Goal: Task Accomplishment & Management: Use online tool/utility

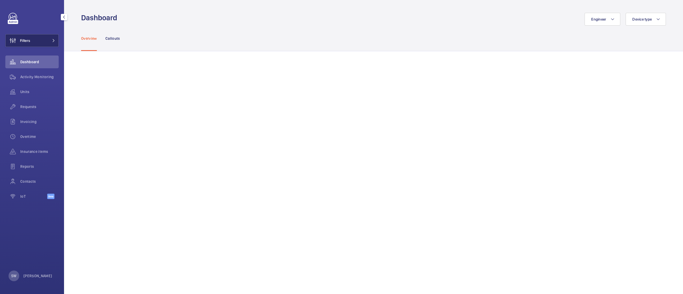
click at [48, 41] on button "Filters" at bounding box center [31, 40] width 53 height 13
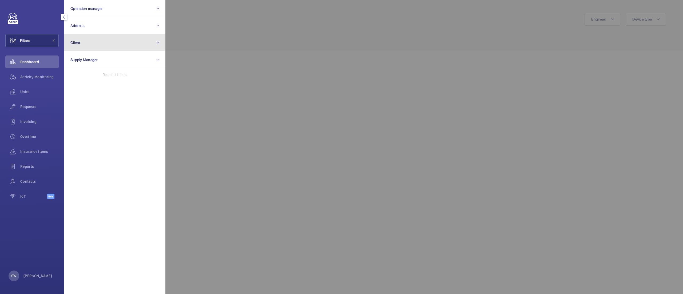
click at [107, 44] on button "Client" at bounding box center [114, 42] width 101 height 17
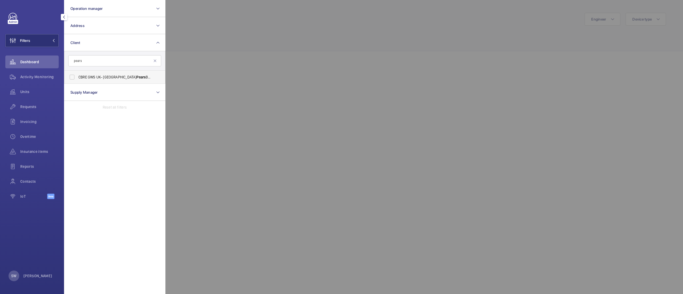
type input "pears"
click at [94, 77] on span "CBRE GWS UK- Royal Free Hospital Pears Building)" at bounding box center [114, 76] width 73 height 5
click at [77, 77] on input "CBRE GWS UK- Royal Free Hospital Pears Building)" at bounding box center [72, 77] width 11 height 11
checkbox input "true"
click at [37, 149] on span "Insurance items" at bounding box center [39, 151] width 38 height 5
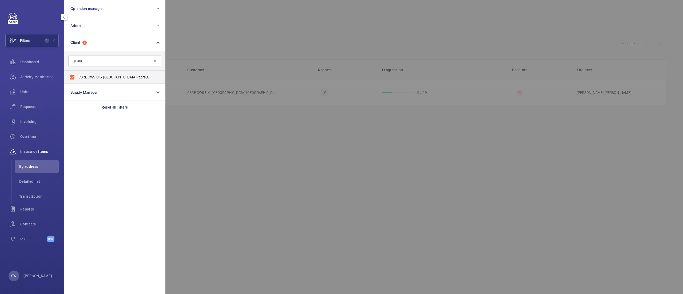
click at [373, 33] on div at bounding box center [506, 147] width 683 height 294
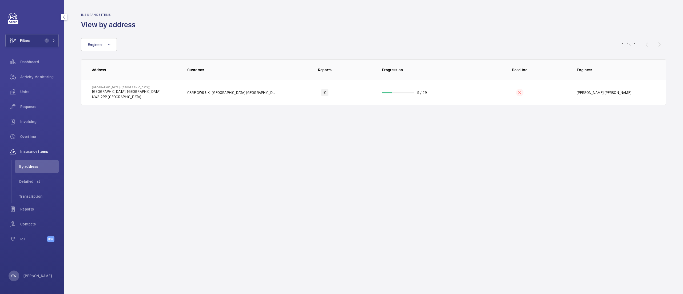
click at [379, 106] on wm-front-admin-audit-in-progress-table "Insurance items View by address Engineer 1 – 1 of 1 Address Customer Reports Pr…" at bounding box center [373, 59] width 619 height 118
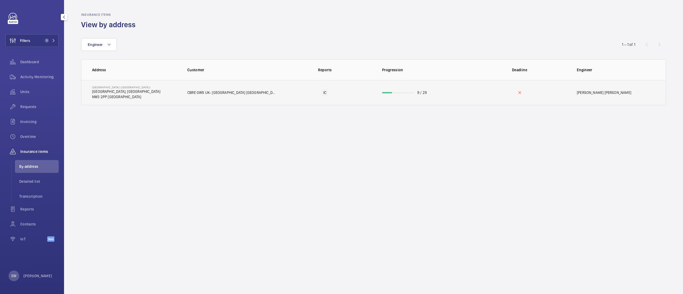
click at [380, 98] on td "9 / 29" at bounding box center [422, 92] width 97 height 25
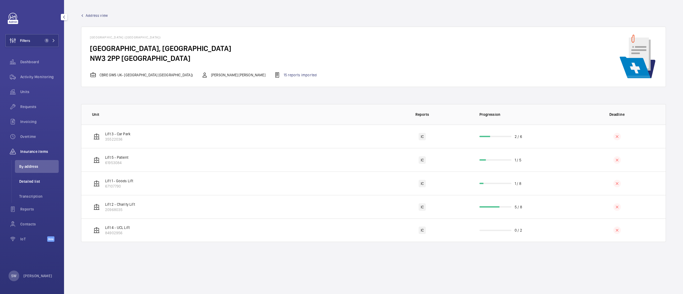
click at [52, 175] on ul "By address Detailed list Transcription" at bounding box center [34, 181] width 47 height 43
click at [52, 178] on li "Detailed list" at bounding box center [37, 181] width 44 height 13
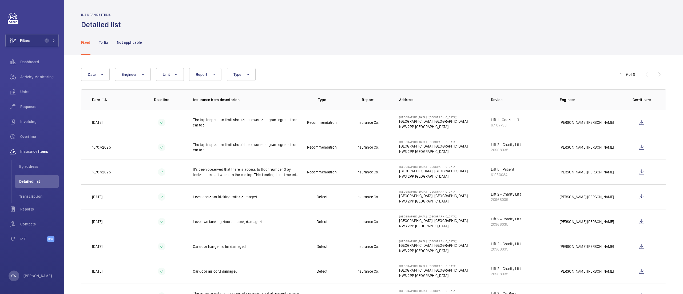
click at [97, 41] on nav "Fixed To fix Not applicable" at bounding box center [111, 42] width 61 height 25
click at [101, 43] on p "To fix" at bounding box center [103, 42] width 9 height 5
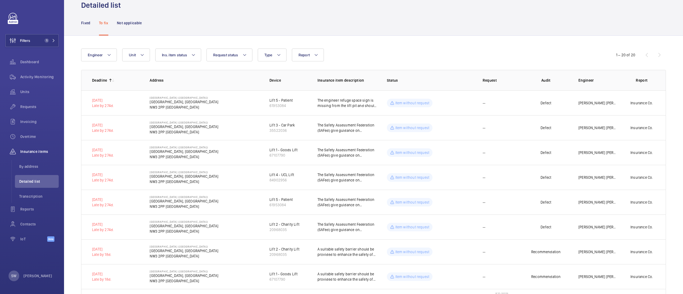
scroll to position [22, 0]
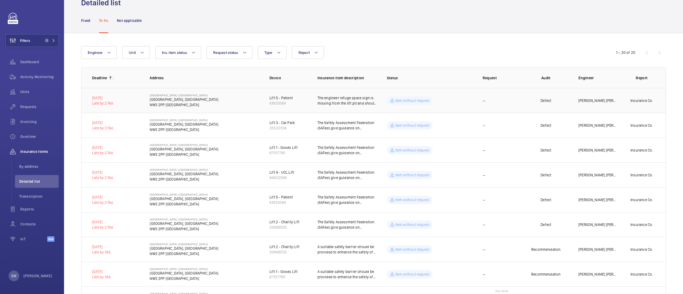
click at [464, 104] on td "Item without request" at bounding box center [426, 100] width 96 height 25
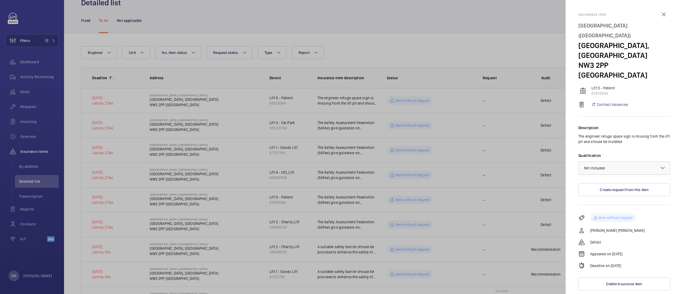
click at [631, 162] on div at bounding box center [624, 168] width 91 height 13
click at [605, 208] on span "Not applicable" at bounding box center [624, 210] width 81 height 5
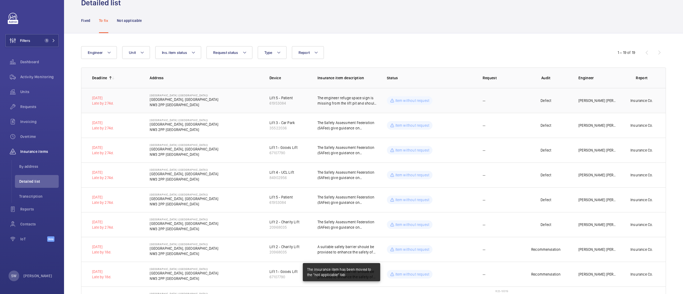
click at [414, 104] on div "Item without request" at bounding box center [410, 100] width 46 height 9
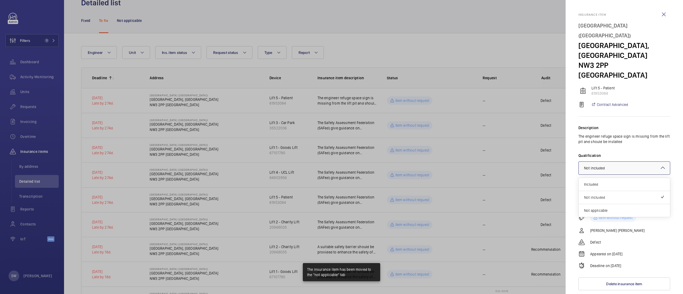
click at [642, 162] on div at bounding box center [624, 168] width 91 height 13
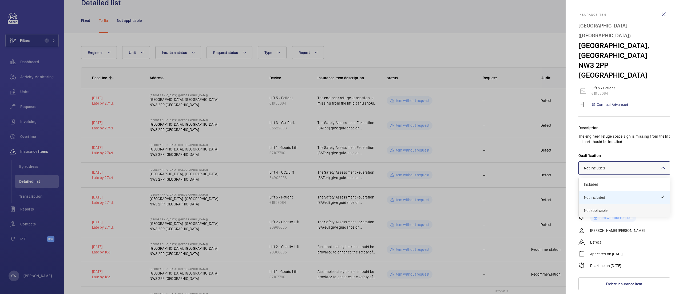
click at [615, 208] on span "Not applicable" at bounding box center [624, 210] width 81 height 5
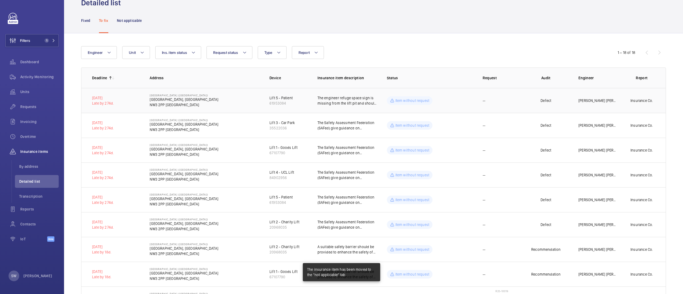
click at [422, 99] on p "Item without request" at bounding box center [413, 100] width 34 height 5
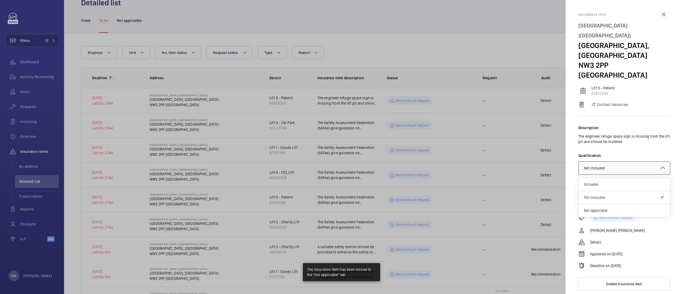
click at [635, 162] on div at bounding box center [624, 168] width 91 height 13
click at [605, 208] on span "Not applicable" at bounding box center [624, 210] width 81 height 5
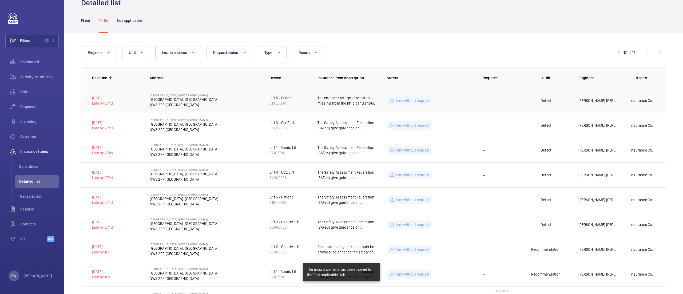
click at [397, 98] on p "Item without request" at bounding box center [413, 100] width 34 height 5
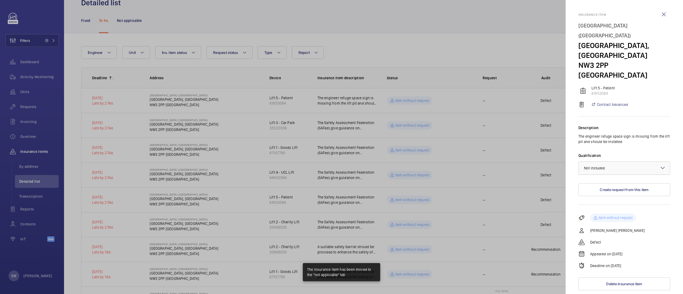
click at [614, 165] on div "× Not included" at bounding box center [601, 167] width 34 height 5
click at [607, 208] on span "Not applicable" at bounding box center [624, 210] width 81 height 5
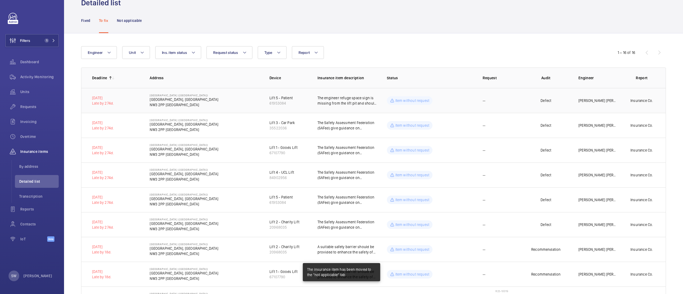
click at [412, 105] on td "Item without request" at bounding box center [426, 100] width 96 height 25
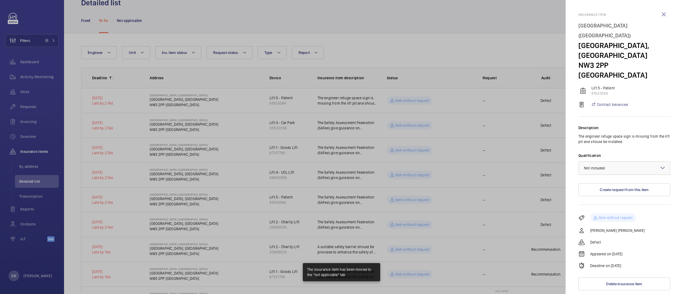
click at [629, 162] on div at bounding box center [624, 168] width 91 height 13
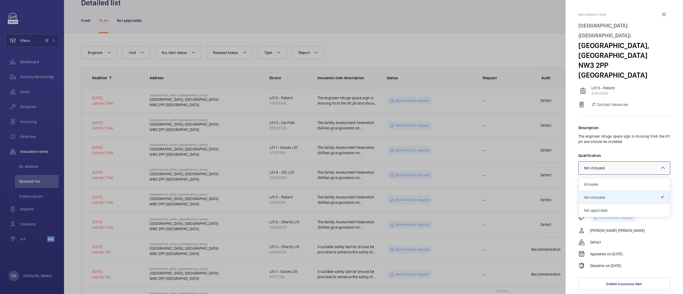
click at [617, 204] on div "Not applicable" at bounding box center [624, 210] width 91 height 13
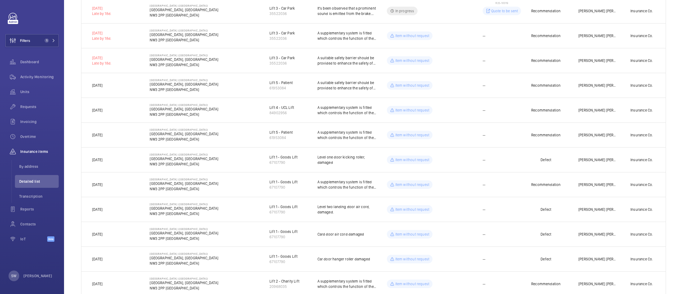
scroll to position [302, 0]
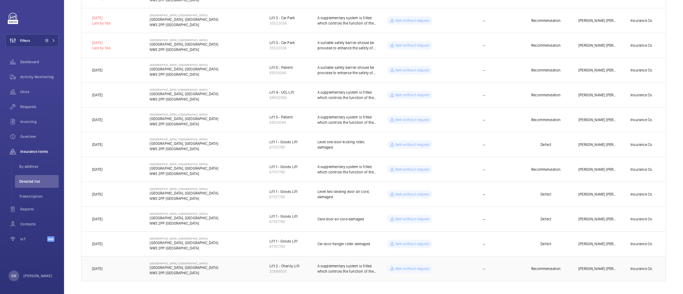
click at [361, 271] on p "A supplementary system is fitted which controls the function of the lift in the…" at bounding box center [348, 268] width 61 height 11
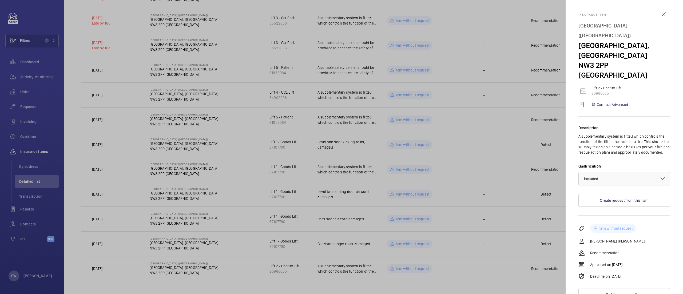
click at [349, 256] on div at bounding box center [341, 147] width 683 height 294
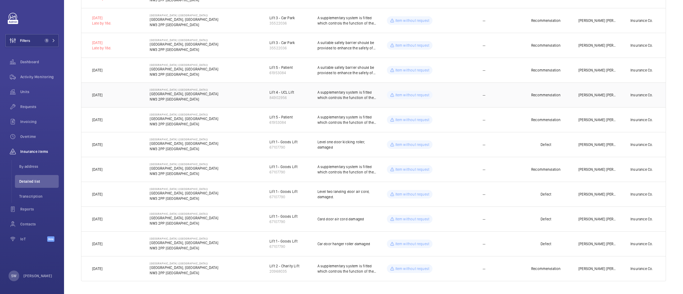
click at [330, 93] on p "A supplementary system is fitted which controls the function of the lift in the…" at bounding box center [348, 95] width 61 height 11
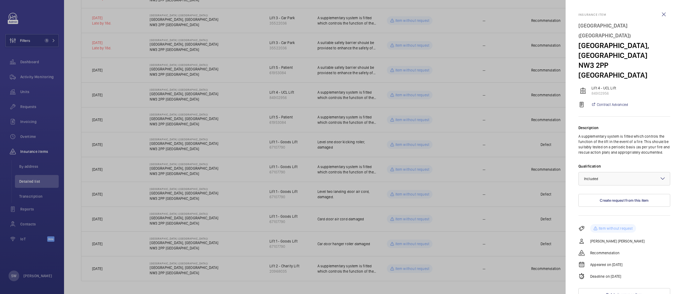
click at [325, 84] on div at bounding box center [341, 147] width 683 height 294
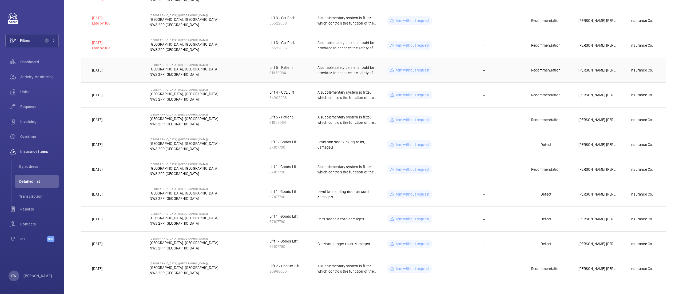
click at [333, 70] on p "A suitable safety barrier should be provided to enhance the safety of persons i…" at bounding box center [348, 70] width 61 height 11
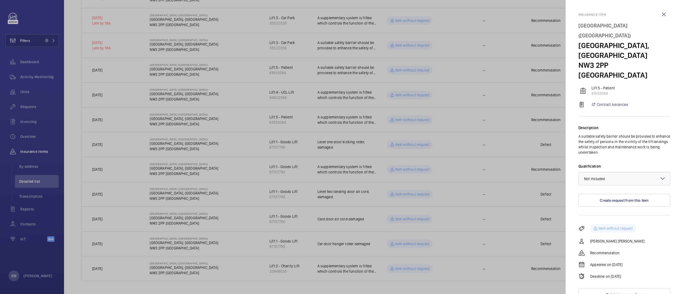
click at [325, 118] on div at bounding box center [341, 147] width 683 height 294
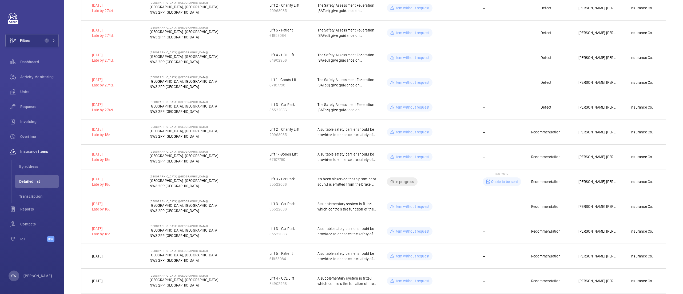
scroll to position [0, 0]
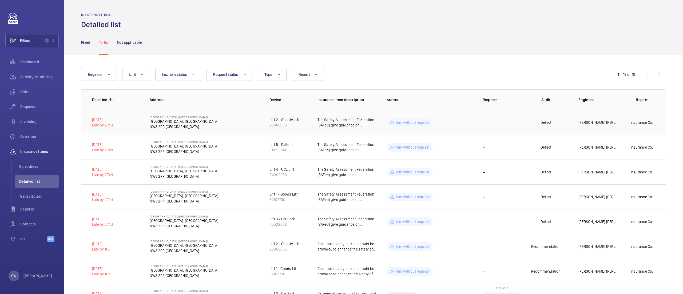
click at [601, 119] on td "[PERSON_NAME] [PERSON_NAME]" at bounding box center [594, 122] width 48 height 25
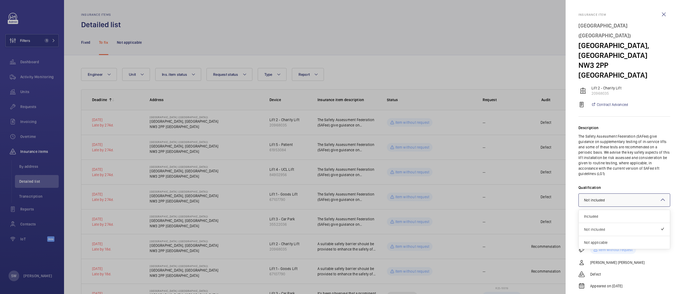
click at [622, 194] on div at bounding box center [624, 200] width 91 height 13
click at [602, 240] on span "Not applicable" at bounding box center [624, 242] width 81 height 5
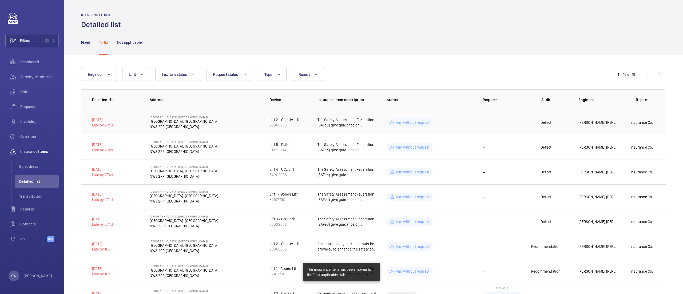
click at [465, 125] on td "Item without request" at bounding box center [426, 122] width 96 height 25
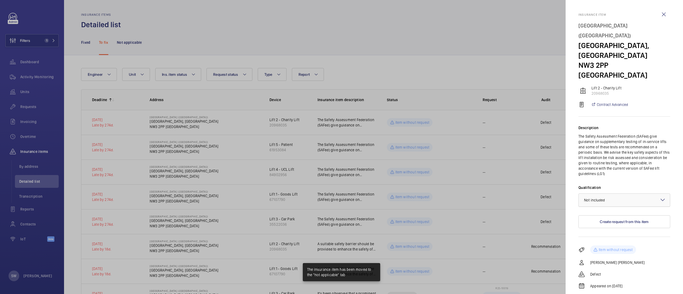
click at [598, 194] on div at bounding box center [624, 200] width 91 height 13
click at [606, 236] on div "Not applicable" at bounding box center [624, 242] width 91 height 13
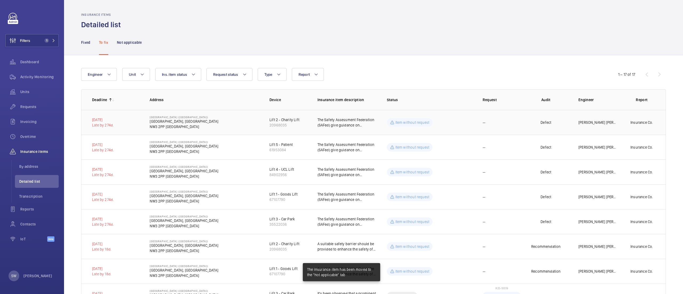
click at [422, 125] on p "Item without request" at bounding box center [413, 122] width 34 height 5
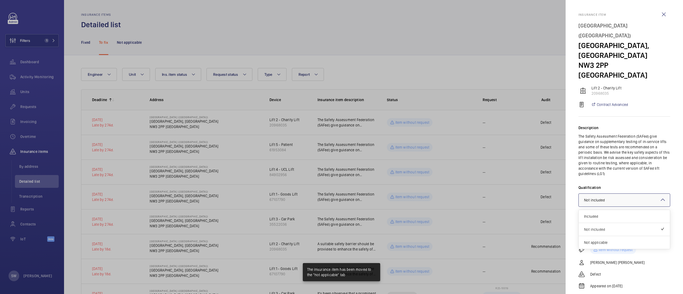
click at [627, 195] on div at bounding box center [624, 200] width 91 height 13
click at [607, 236] on div "Not applicable" at bounding box center [624, 242] width 91 height 13
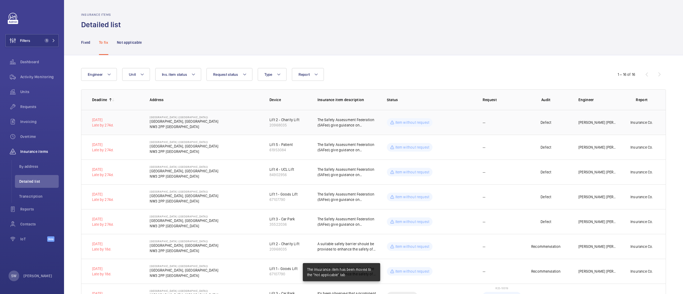
click at [434, 124] on td "Item without request" at bounding box center [426, 122] width 96 height 25
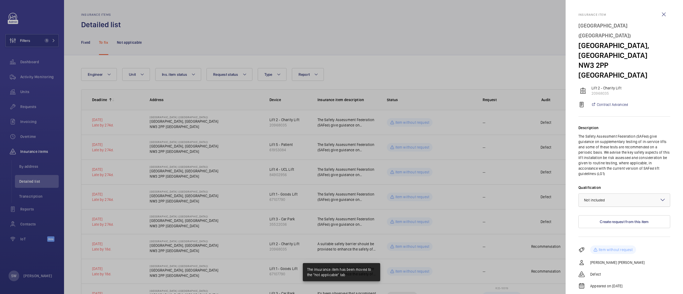
click at [605, 194] on div at bounding box center [624, 200] width 91 height 13
click at [604, 236] on div "Not applicable" at bounding box center [624, 242] width 91 height 13
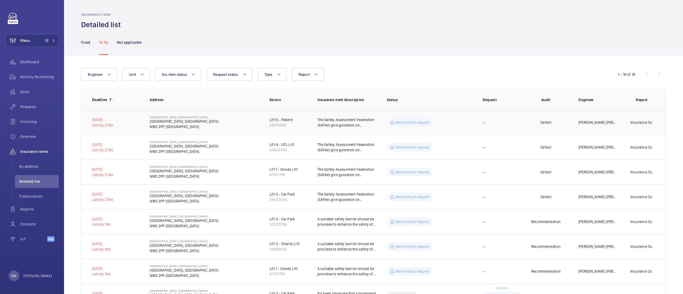
click at [571, 119] on td "[PERSON_NAME] [PERSON_NAME]" at bounding box center [594, 122] width 48 height 25
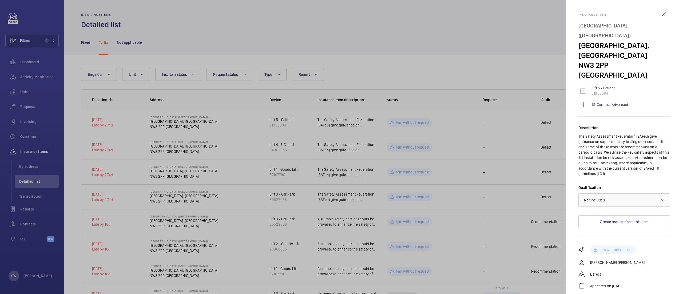
click at [634, 194] on div at bounding box center [624, 200] width 91 height 13
click at [610, 240] on span "Not applicable" at bounding box center [624, 242] width 81 height 5
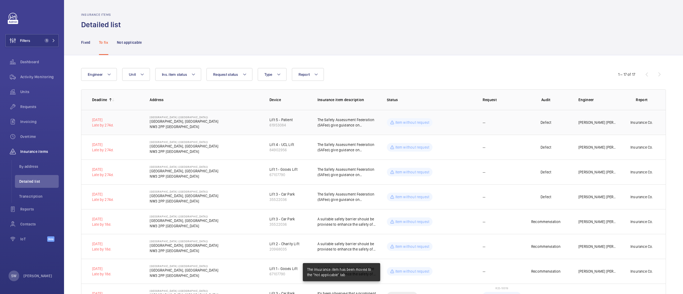
click at [455, 123] on td "Item without request" at bounding box center [426, 122] width 96 height 25
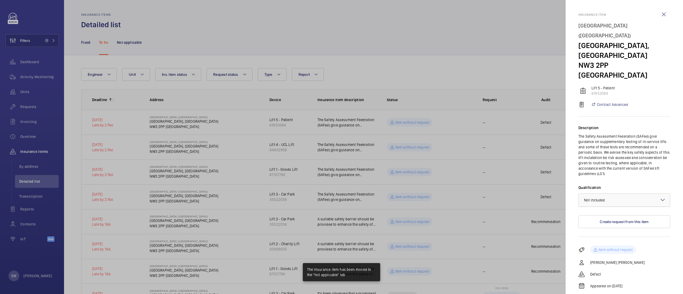
click at [638, 194] on div at bounding box center [624, 200] width 91 height 13
click at [615, 240] on span "Not applicable" at bounding box center [624, 242] width 81 height 5
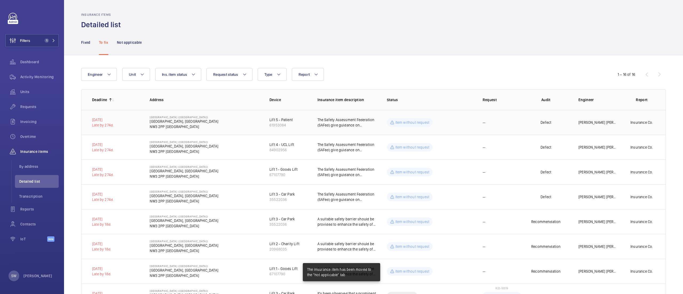
click at [483, 121] on span "--" at bounding box center [484, 122] width 3 height 5
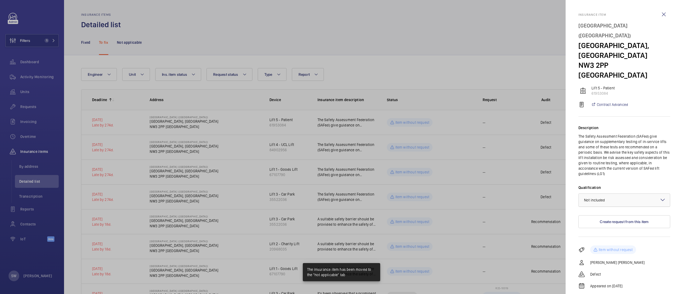
click at [610, 198] on div "× Not included" at bounding box center [601, 200] width 34 height 5
click at [612, 240] on span "Not applicable" at bounding box center [624, 242] width 81 height 5
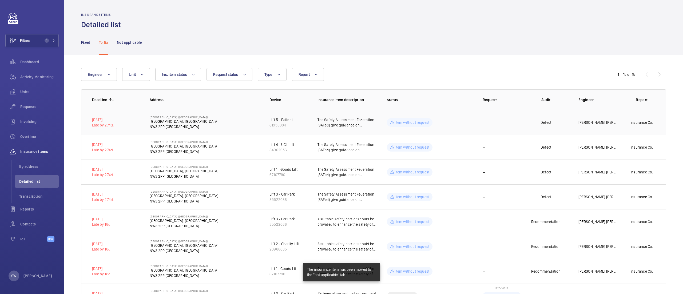
click at [492, 117] on td "--" at bounding box center [498, 122] width 48 height 25
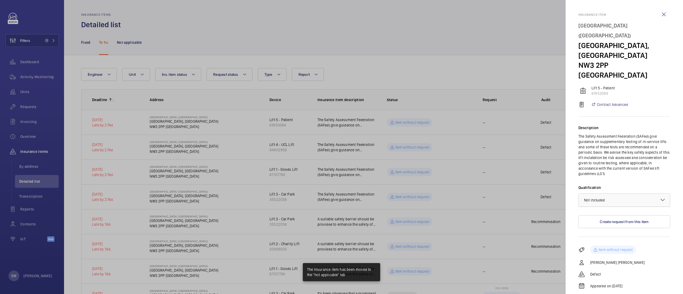
click at [617, 198] on div "× Not included" at bounding box center [601, 200] width 34 height 5
click at [615, 236] on div "Not applicable" at bounding box center [624, 242] width 91 height 13
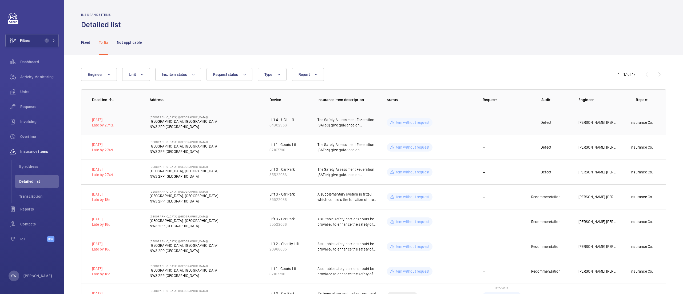
click at [597, 123] on p "[PERSON_NAME] [PERSON_NAME]" at bounding box center [598, 122] width 39 height 5
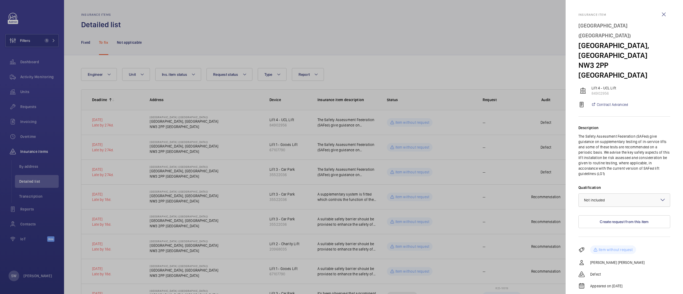
click at [628, 194] on div at bounding box center [624, 200] width 91 height 13
click at [599, 240] on span "Not applicable" at bounding box center [624, 242] width 81 height 5
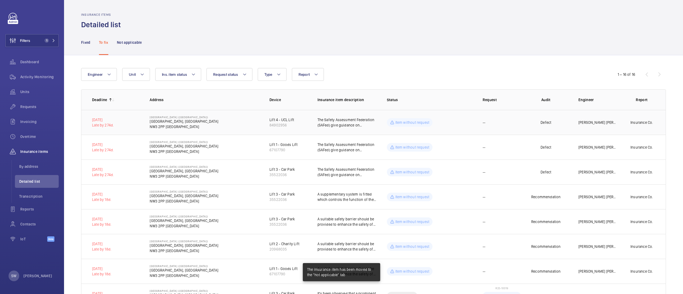
click at [474, 121] on td "--" at bounding box center [498, 122] width 48 height 25
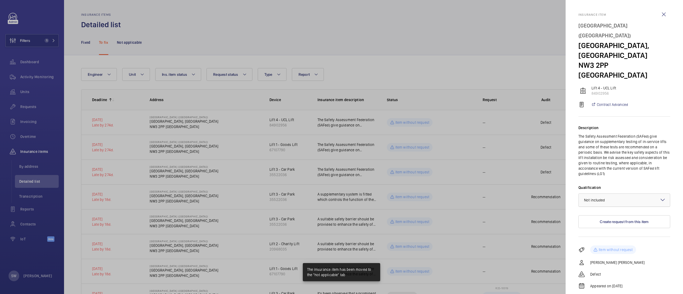
click at [620, 194] on div at bounding box center [624, 200] width 91 height 13
click at [610, 236] on div "Not applicable" at bounding box center [624, 242] width 91 height 13
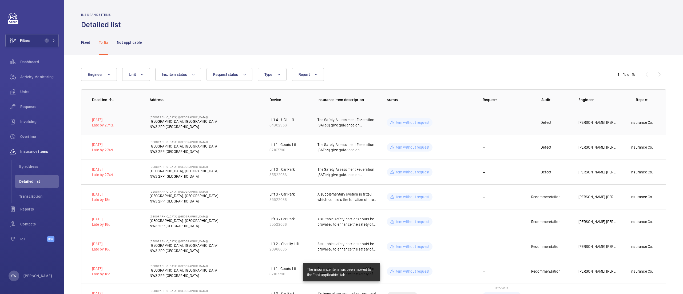
click at [499, 121] on td "--" at bounding box center [498, 122] width 48 height 25
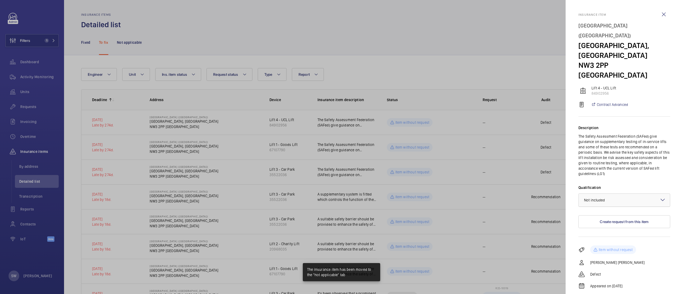
click at [609, 194] on div at bounding box center [624, 200] width 91 height 13
click at [606, 240] on span "Not applicable" at bounding box center [624, 242] width 81 height 5
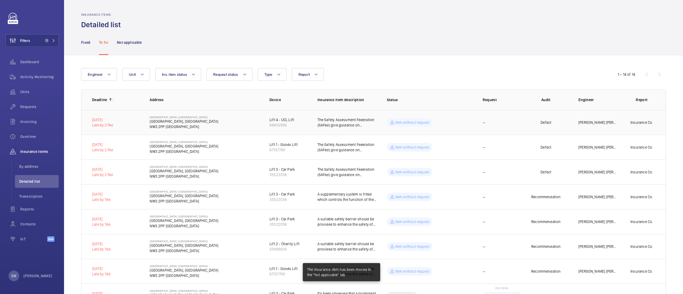
click at [480, 126] on td "--" at bounding box center [498, 122] width 48 height 25
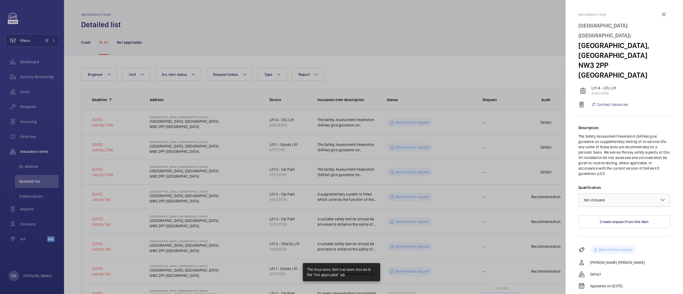
click at [622, 194] on div at bounding box center [624, 200] width 91 height 13
click at [617, 240] on span "Not applicable" at bounding box center [624, 242] width 81 height 5
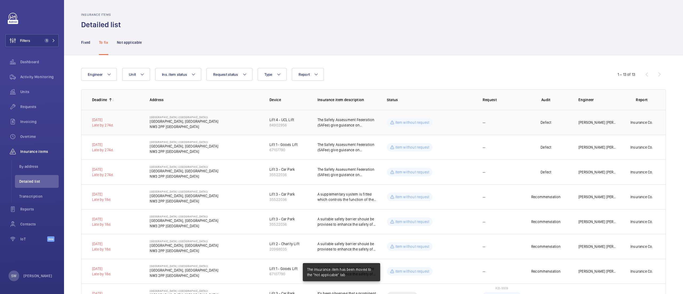
click at [483, 121] on span "--" at bounding box center [484, 122] width 3 height 5
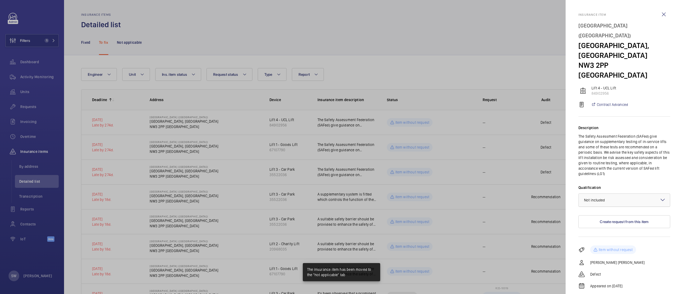
click at [609, 194] on div at bounding box center [624, 200] width 91 height 13
click at [606, 240] on span "Not applicable" at bounding box center [624, 242] width 81 height 5
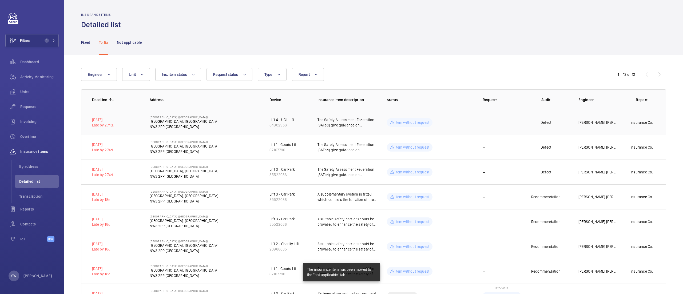
click at [493, 125] on td "--" at bounding box center [498, 122] width 48 height 25
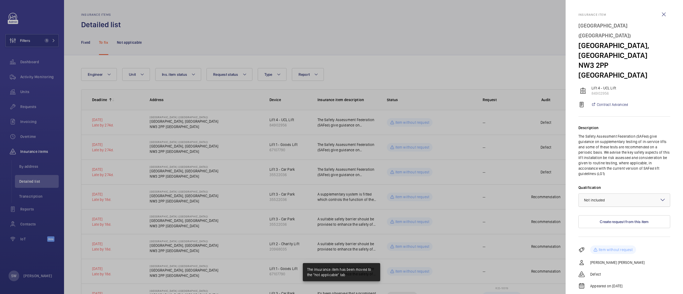
click at [609, 194] on div at bounding box center [624, 200] width 91 height 13
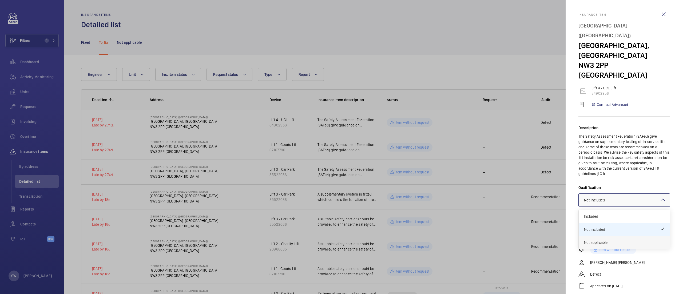
click at [615, 240] on span "Not applicable" at bounding box center [624, 242] width 81 height 5
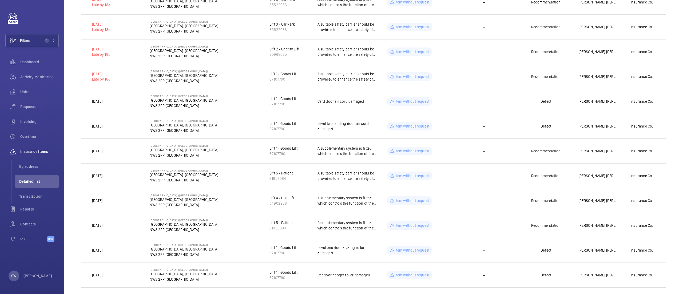
scroll to position [154, 0]
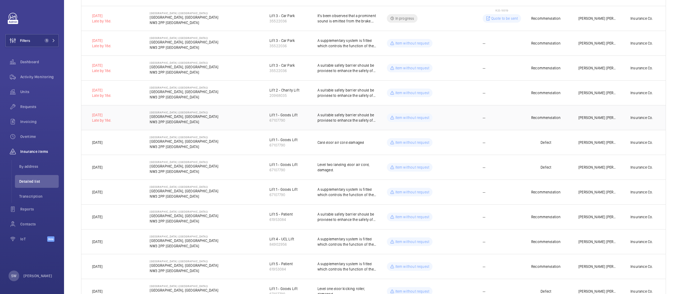
click at [330, 116] on p "A suitable safety barrier should be provided to enhance the safety of persons i…" at bounding box center [348, 117] width 61 height 11
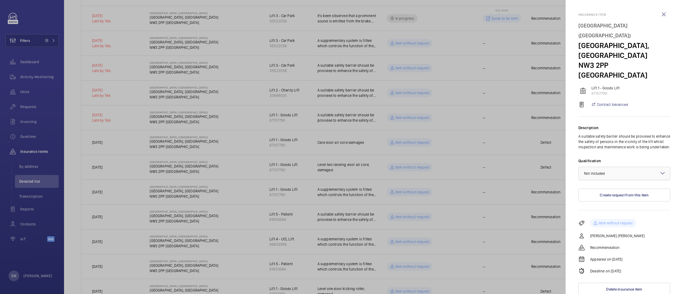
click at [616, 171] on div "× Not included" at bounding box center [601, 173] width 34 height 5
click at [609, 213] on span "Not applicable" at bounding box center [624, 215] width 81 height 5
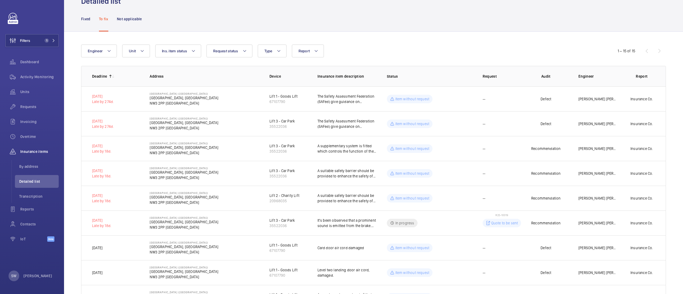
scroll to position [29, 0]
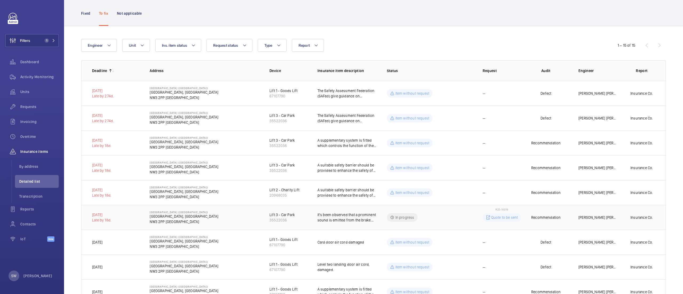
click at [357, 218] on p "It's been observed that a prominent sound is emitted from the brake. This shoul…" at bounding box center [348, 217] width 61 height 11
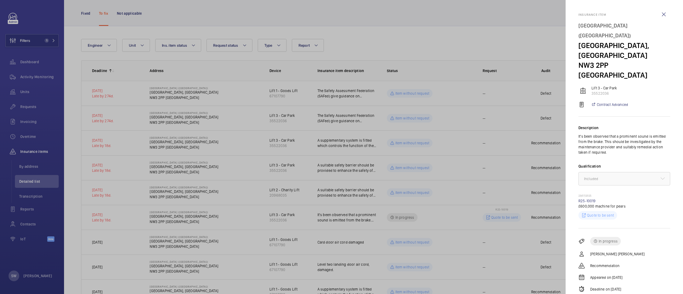
click at [361, 196] on div at bounding box center [341, 147] width 683 height 294
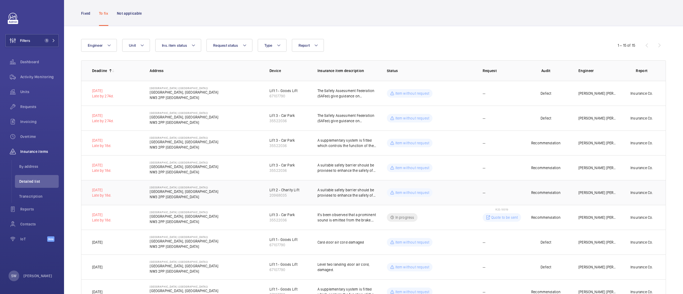
click at [348, 191] on p "A suitable safety barrier should be provided to enhance the safety of persons i…" at bounding box center [348, 192] width 61 height 11
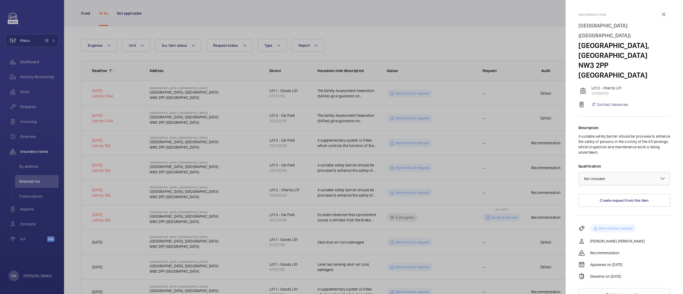
click at [616, 176] on div "× Not included" at bounding box center [601, 178] width 34 height 5
click at [607, 219] on span "Not applicable" at bounding box center [624, 221] width 81 height 5
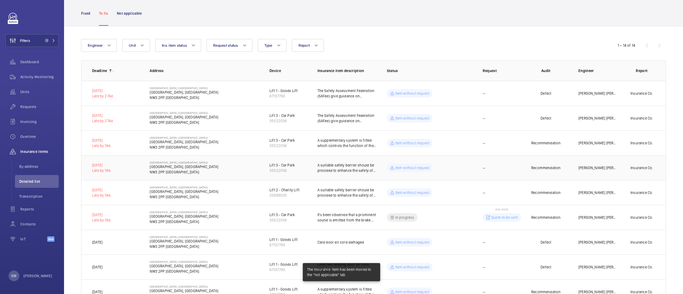
click at [358, 166] on p "A suitable safety barrier should be provided to enhance the safety of persons i…" at bounding box center [348, 168] width 61 height 11
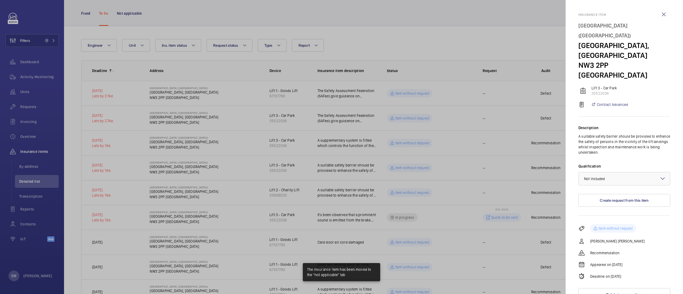
click at [594, 172] on div "× Not included ×" at bounding box center [625, 178] width 92 height 13
click at [596, 219] on span "Not applicable" at bounding box center [624, 221] width 81 height 5
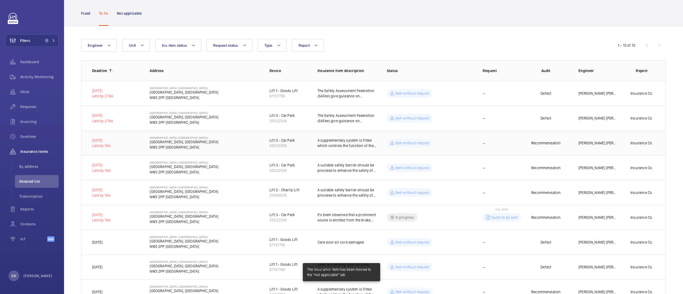
click at [322, 144] on p "A supplementary system is fitted which controls the function of the lift in the…" at bounding box center [348, 143] width 61 height 11
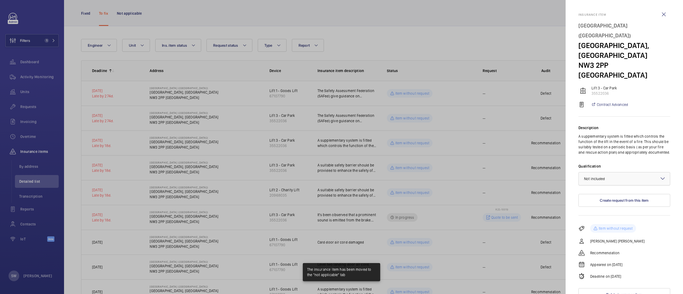
click at [605, 172] on div at bounding box center [624, 178] width 91 height 13
click at [600, 219] on span "Not applicable" at bounding box center [624, 221] width 81 height 5
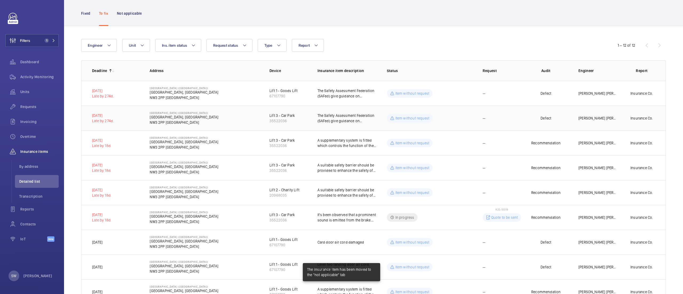
click at [354, 115] on p "The Safety Assessment Federation (SAFed) give guidance on supplementary testing…" at bounding box center [348, 118] width 61 height 11
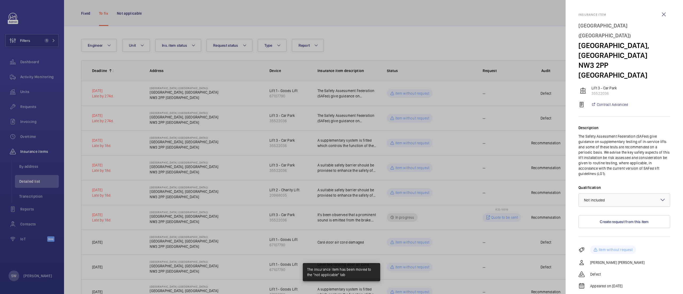
click at [609, 198] on div "× Not included" at bounding box center [601, 200] width 34 height 5
click at [604, 240] on span "Not applicable" at bounding box center [624, 242] width 81 height 5
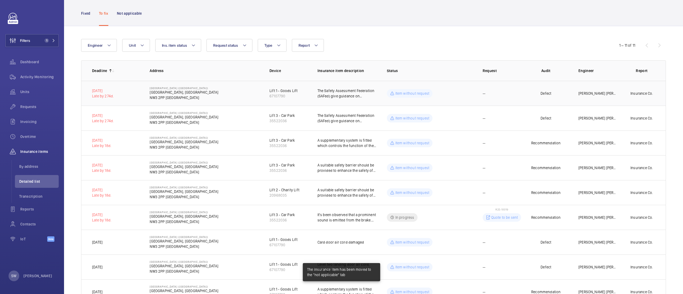
click at [330, 93] on p "The Safety Assessment Federation (SAFed) give guidance on supplementary testing…" at bounding box center [348, 93] width 61 height 11
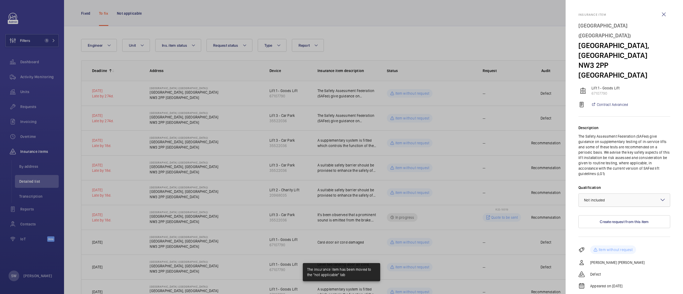
click at [613, 198] on div "× Not included" at bounding box center [601, 200] width 34 height 5
click at [605, 240] on span "Not applicable" at bounding box center [624, 242] width 81 height 5
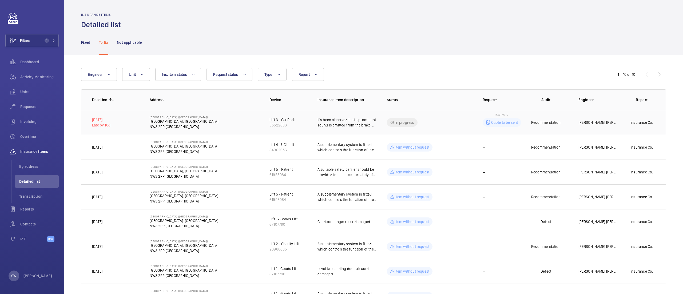
click at [468, 120] on td "In progress" at bounding box center [426, 122] width 96 height 25
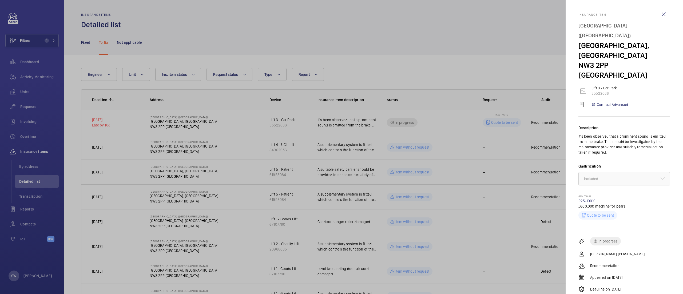
click at [368, 76] on div at bounding box center [341, 147] width 683 height 294
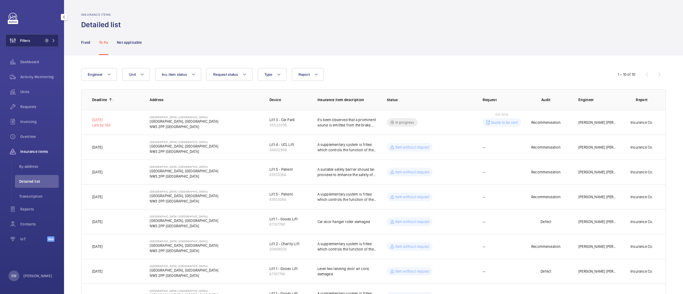
click at [45, 40] on span "1" at bounding box center [47, 40] width 4 height 4
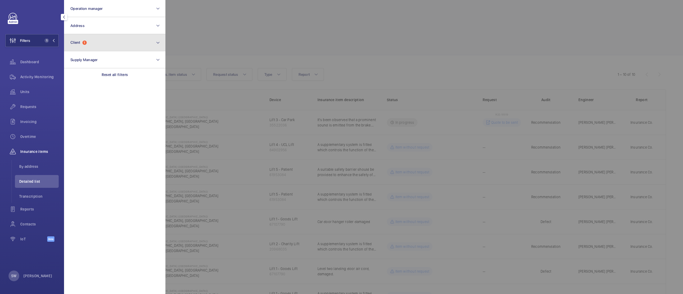
click at [106, 45] on button "Client 1" at bounding box center [114, 42] width 101 height 17
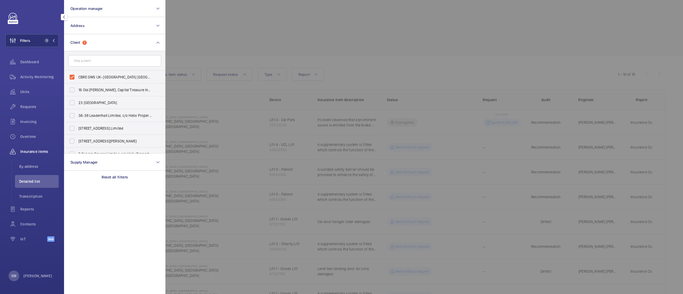
click at [109, 77] on span "CBRE GWS UK- [GEOGRAPHIC_DATA] [GEOGRAPHIC_DATA])" at bounding box center [114, 76] width 73 height 5
click at [77, 77] on input "CBRE GWS UK- [GEOGRAPHIC_DATA] [GEOGRAPHIC_DATA])" at bounding box center [72, 77] width 11 height 11
checkbox input "false"
click at [109, 62] on input "text" at bounding box center [114, 60] width 93 height 11
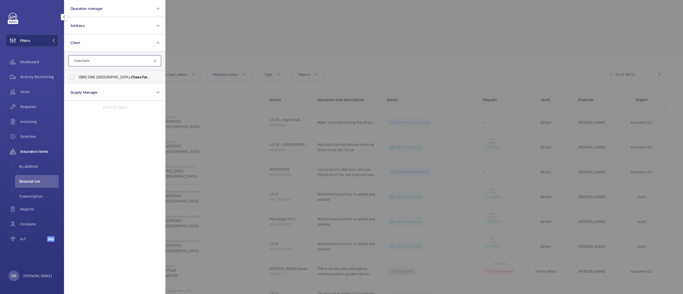
type input "chase farm"
click at [101, 80] on label "CBRE GWS UK- [GEOGRAPHIC_DATA]" at bounding box center [110, 77] width 93 height 13
click at [77, 80] on input "CBRE GWS UK- [GEOGRAPHIC_DATA]" at bounding box center [72, 77] width 11 height 11
checkbox input "true"
click at [345, 75] on div at bounding box center [506, 147] width 683 height 294
